Goal: Transaction & Acquisition: Obtain resource

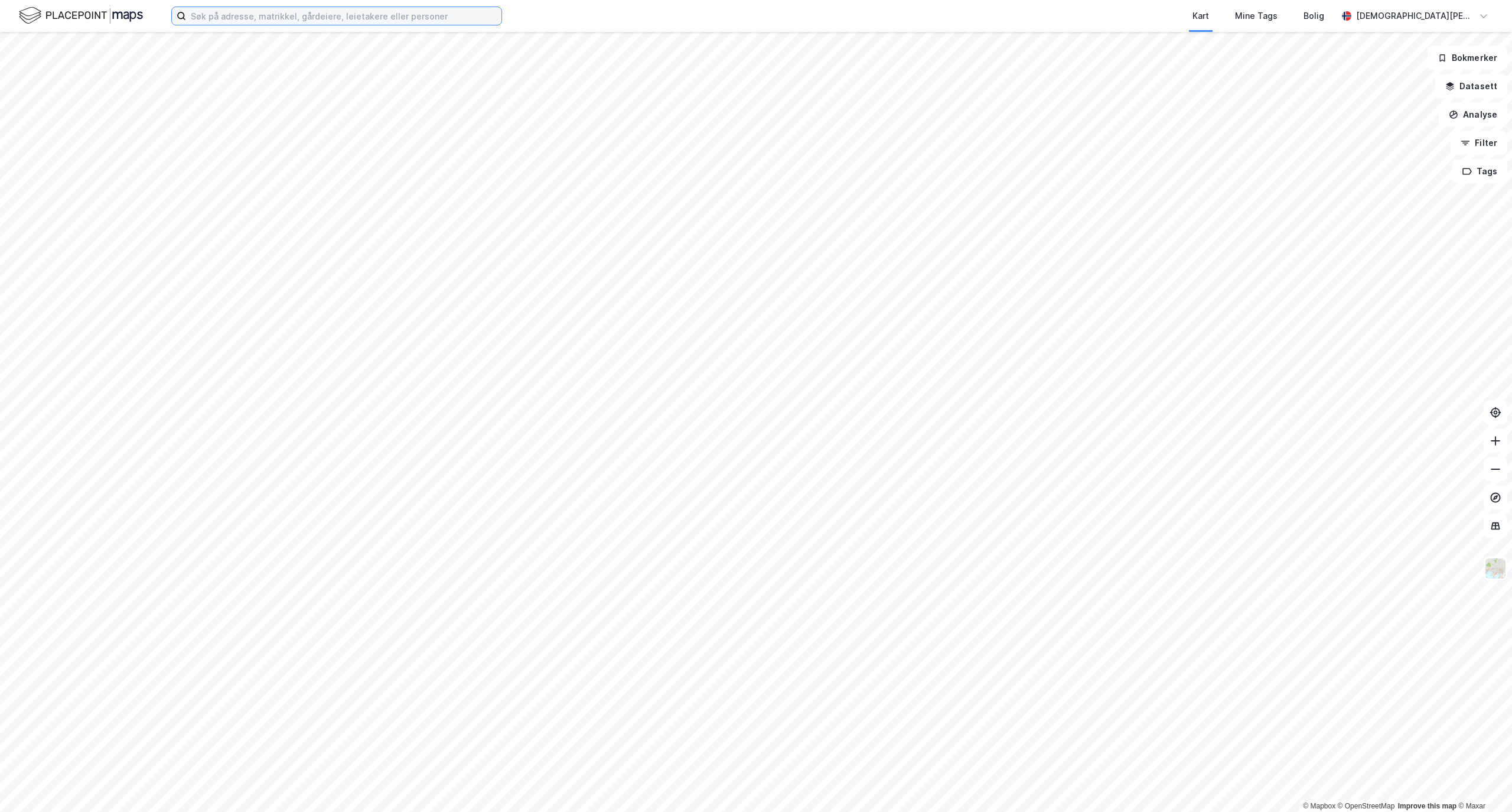
click at [372, 12] on input at bounding box center [344, 16] width 316 height 17
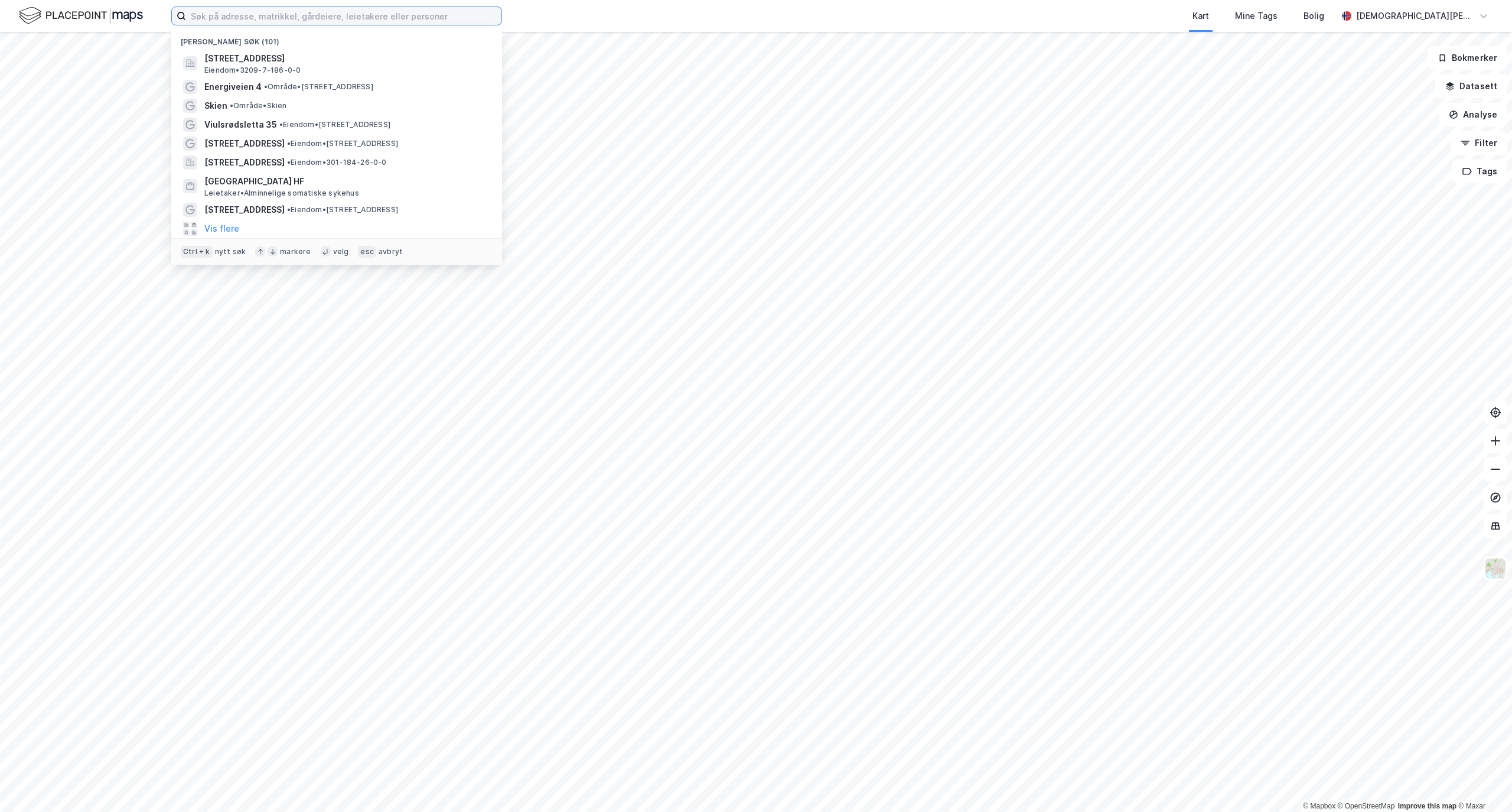
paste input "Porselensvegen 32"
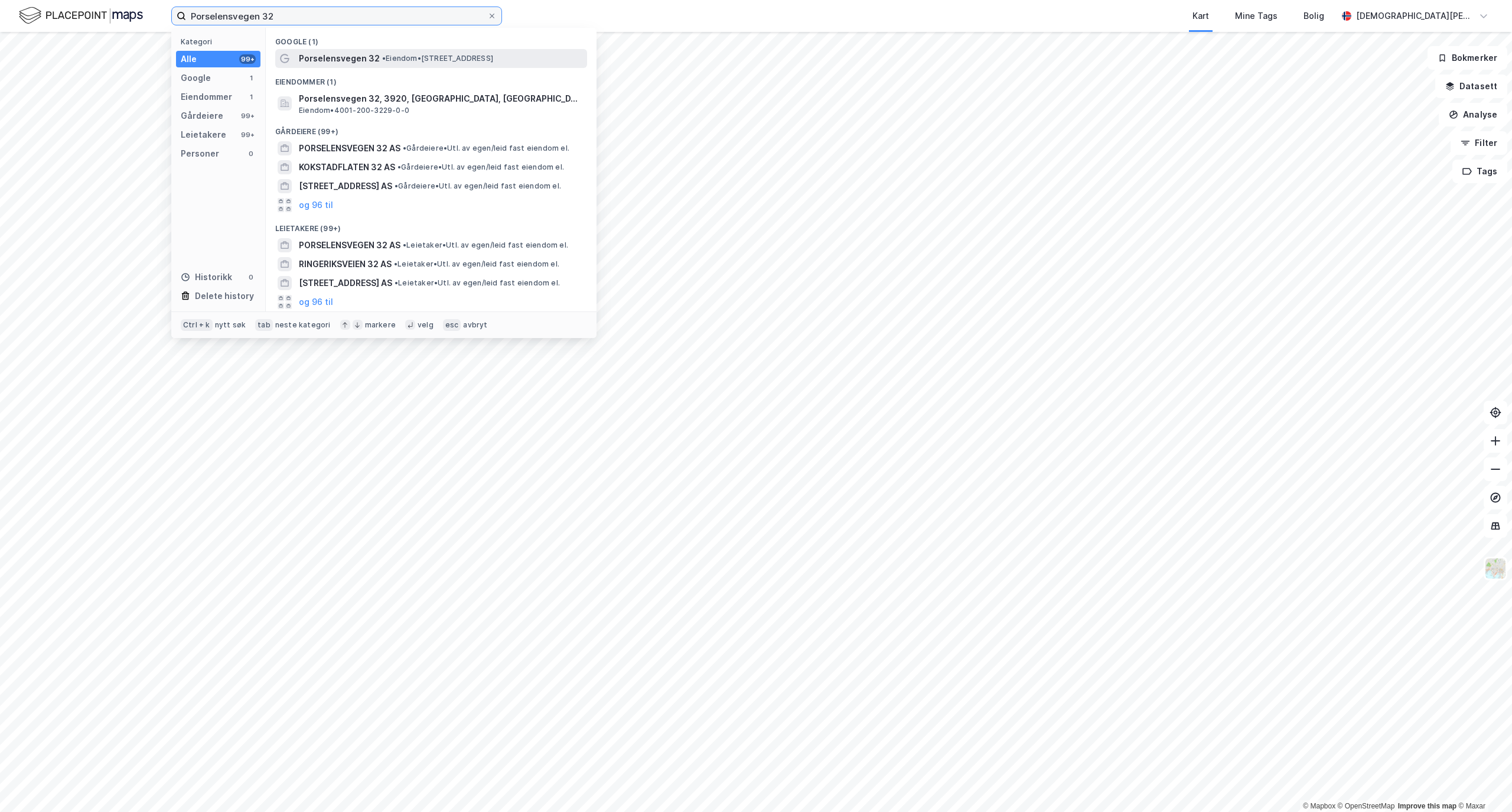
type input "Porselensvegen 32"
click at [382, 57] on span "•" at bounding box center [384, 58] width 4 height 9
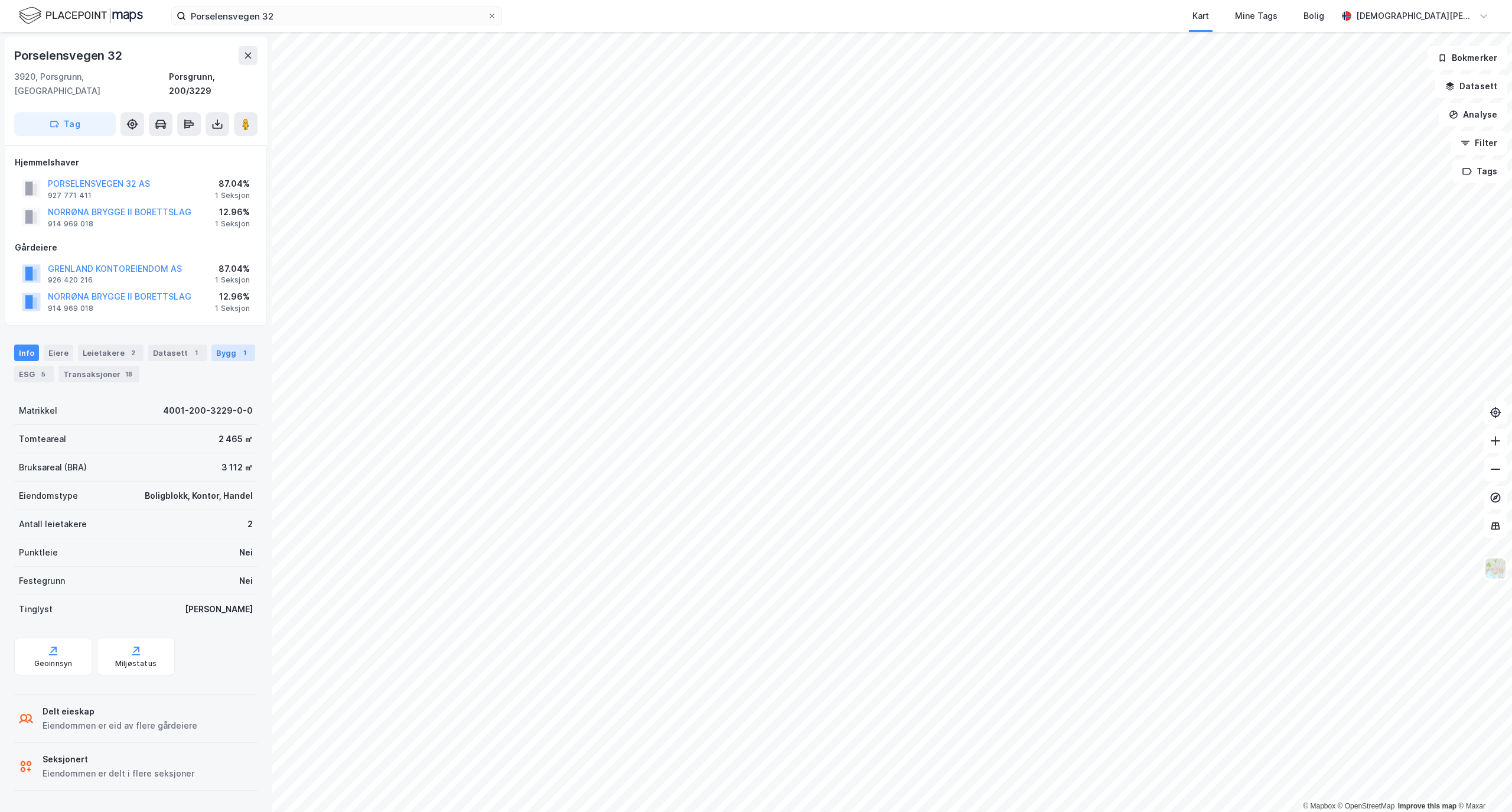
click at [222, 345] on div "Bygg 1" at bounding box center [233, 353] width 44 height 17
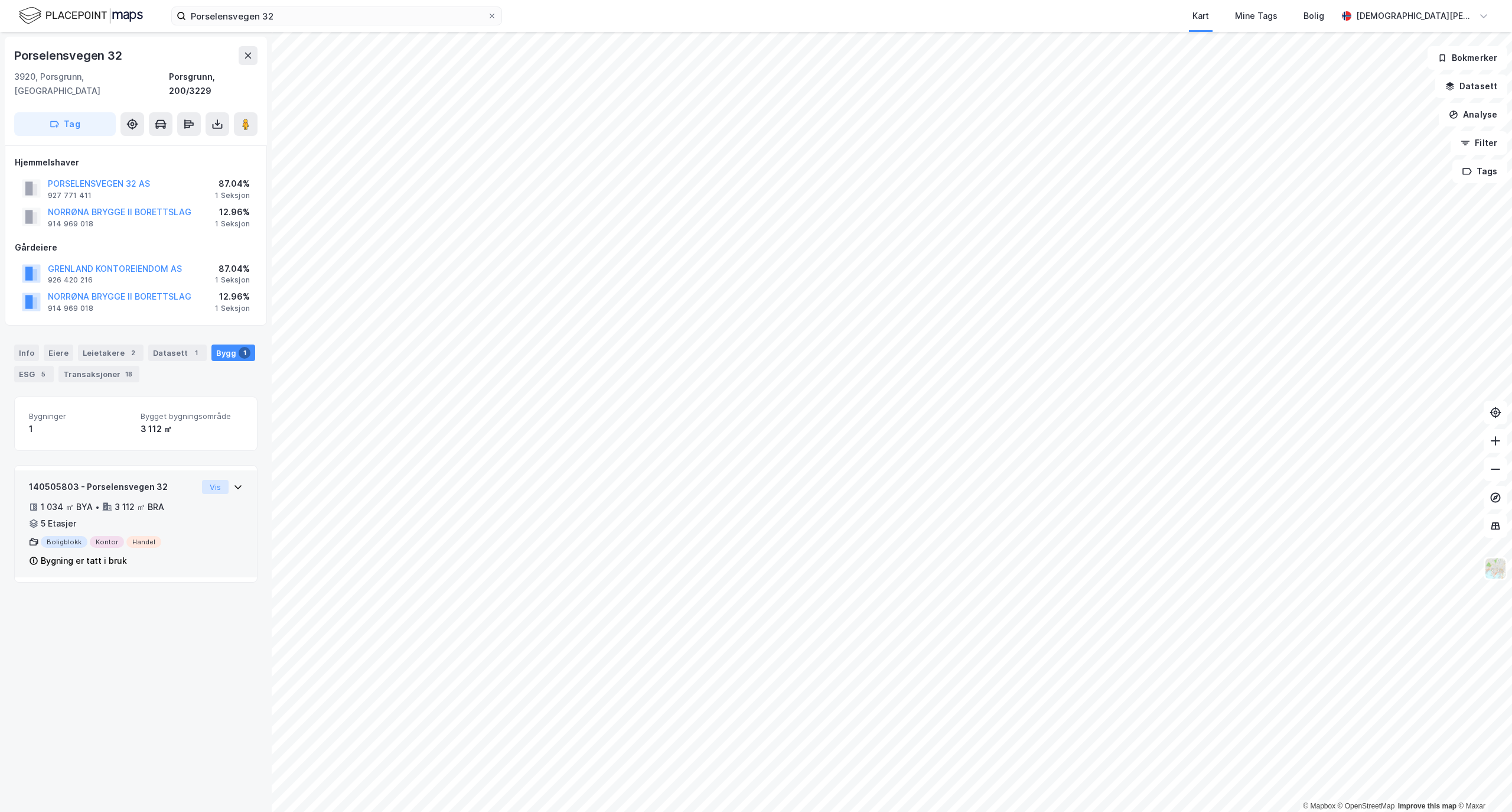
click at [214, 480] on button "Vis" at bounding box center [215, 487] width 27 height 14
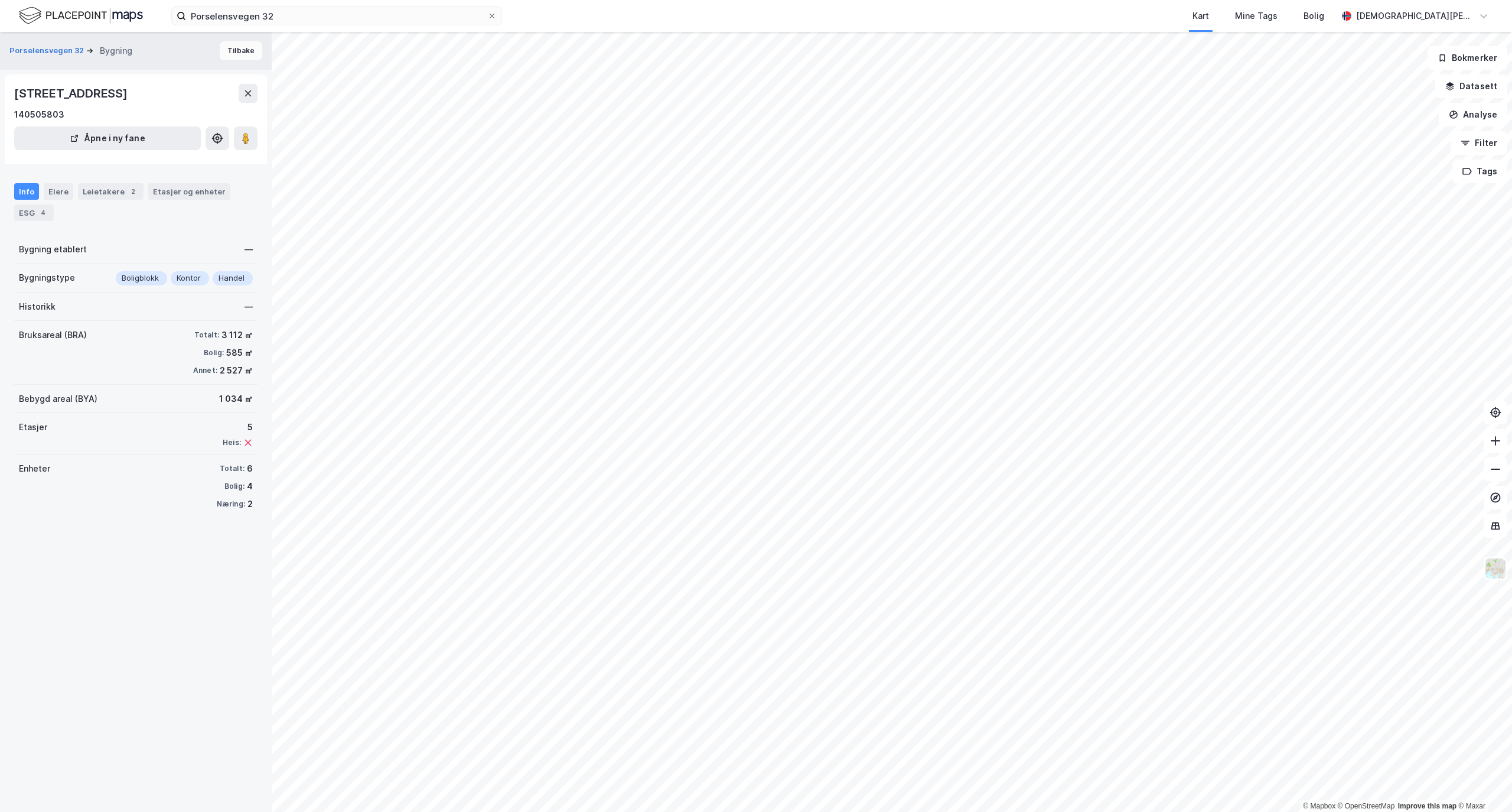
click at [230, 51] on button "Tilbake" at bounding box center [241, 51] width 42 height 19
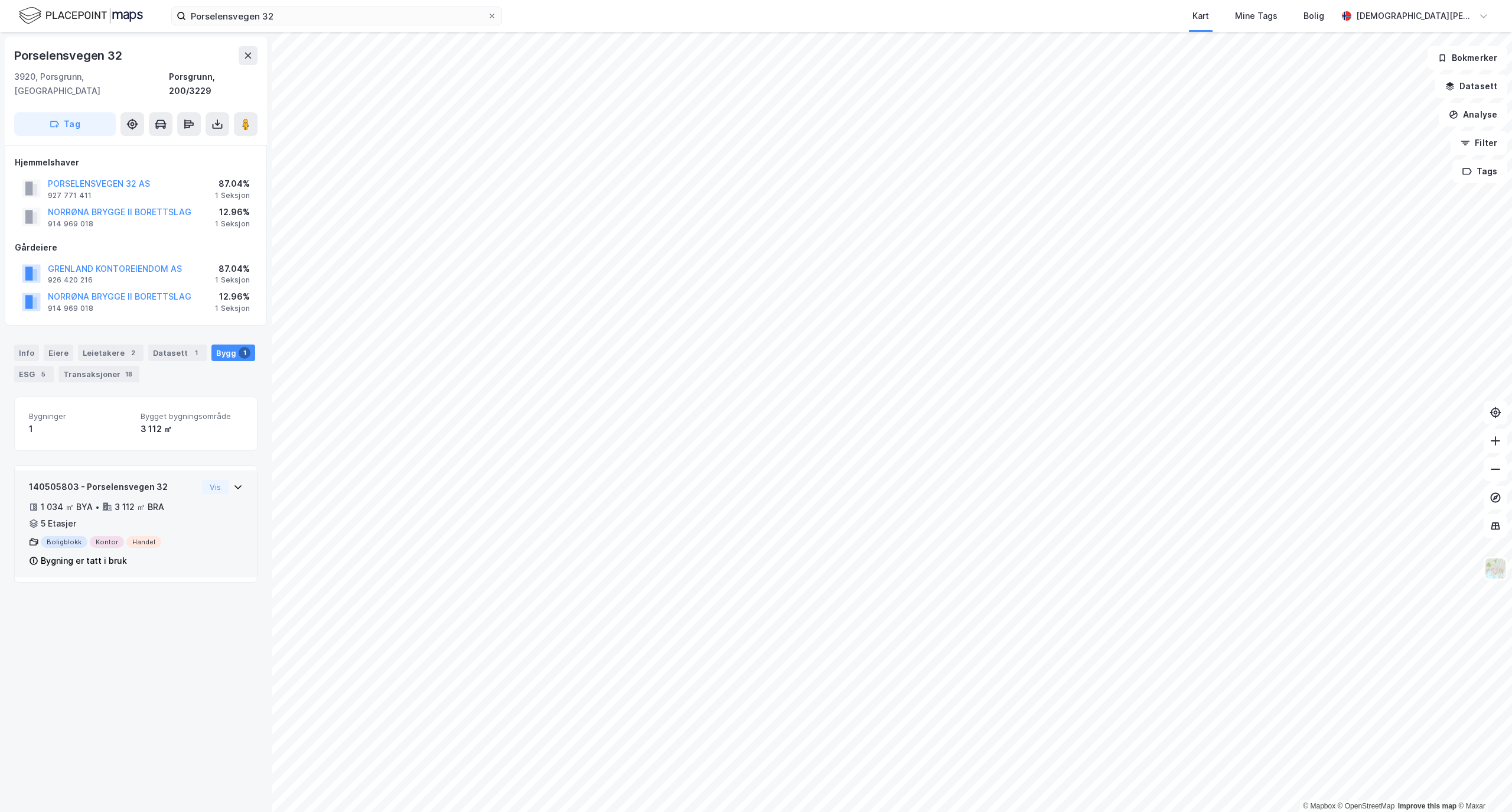
click at [233, 482] on icon at bounding box center [238, 487] width 9 height 9
click at [225, 112] on button at bounding box center [218, 124] width 24 height 24
click at [185, 162] on div "Last ned matrikkelrapport" at bounding box center [173, 166] width 97 height 9
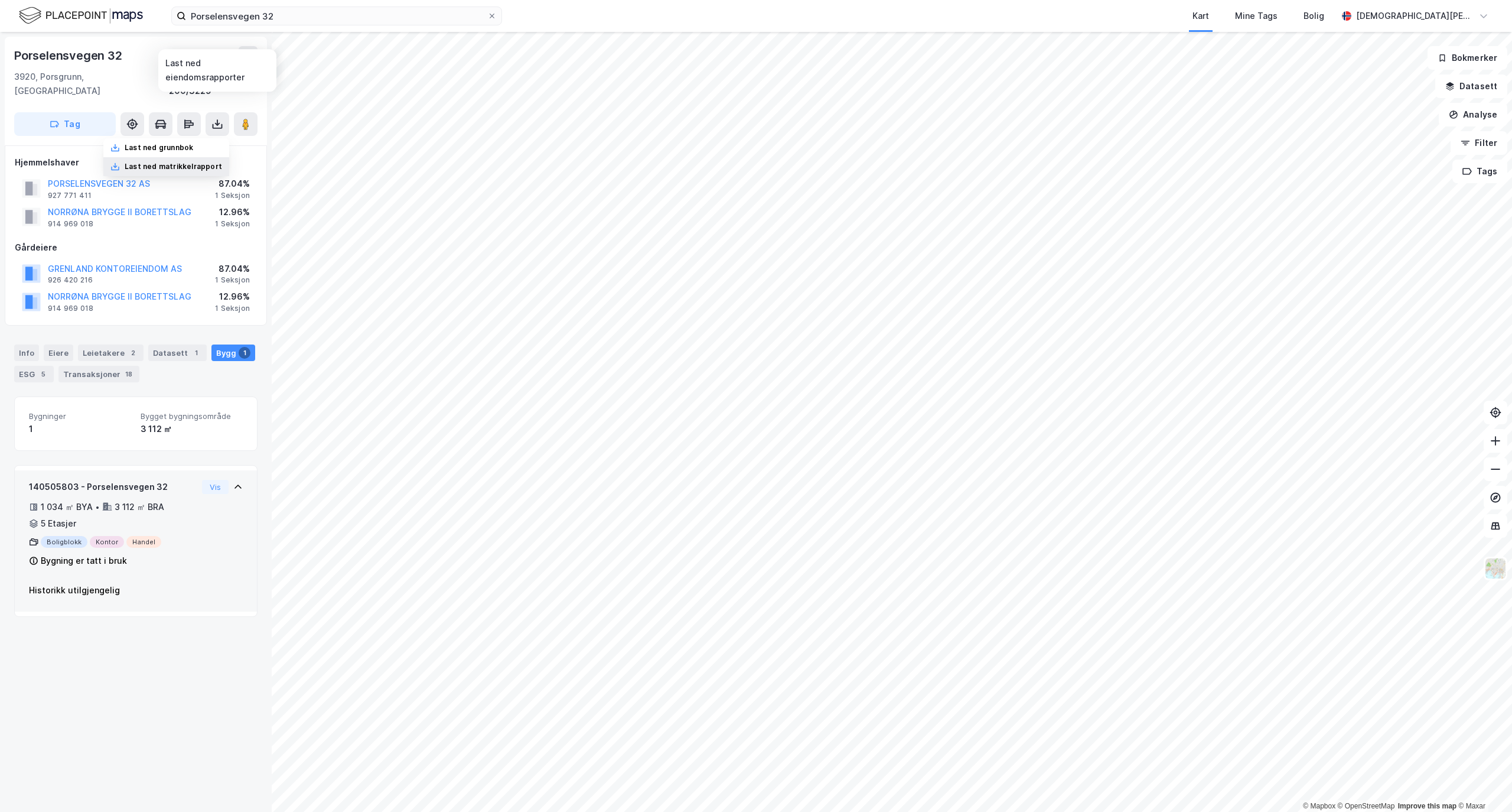
click at [161, 157] on div "Last ned matrikkelrapport" at bounding box center [167, 167] width 126 height 19
